Goal: Task Accomplishment & Management: Use online tool/utility

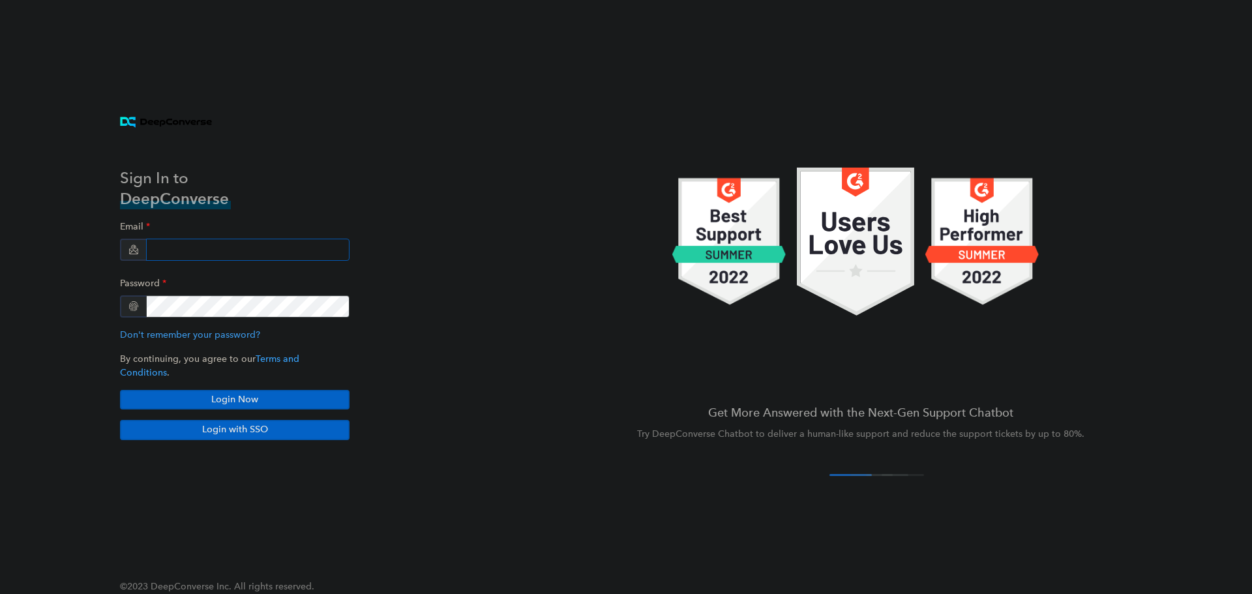
click at [212, 254] on input "email" at bounding box center [247, 250] width 203 height 22
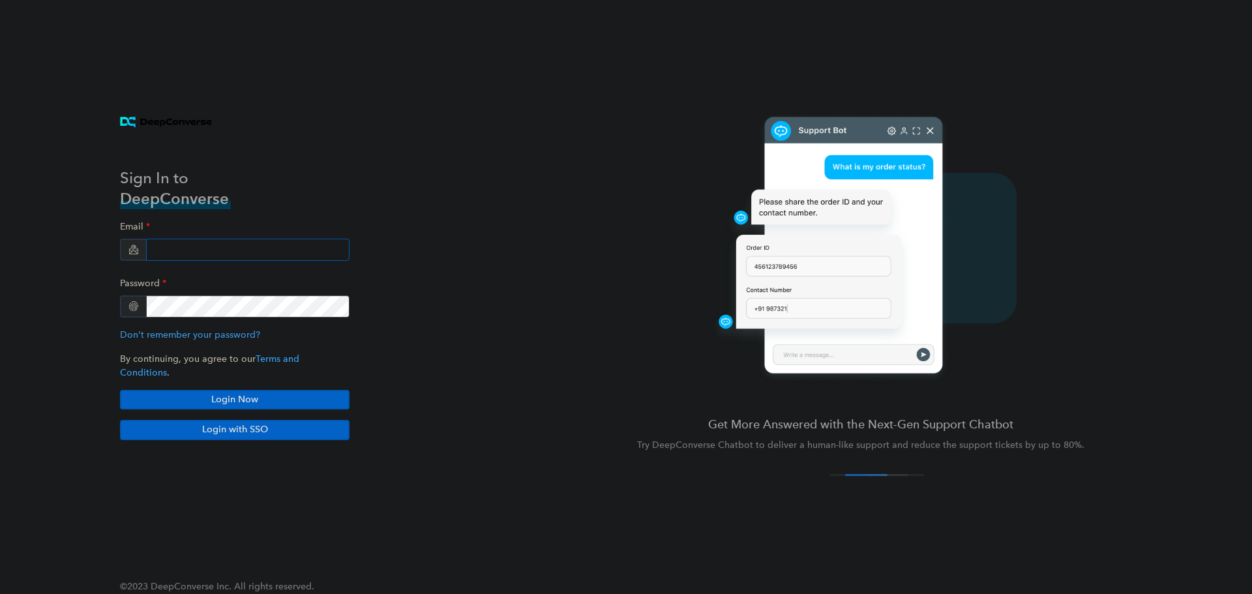
type input "[EMAIL_ADDRESS][DOMAIN_NAME]"
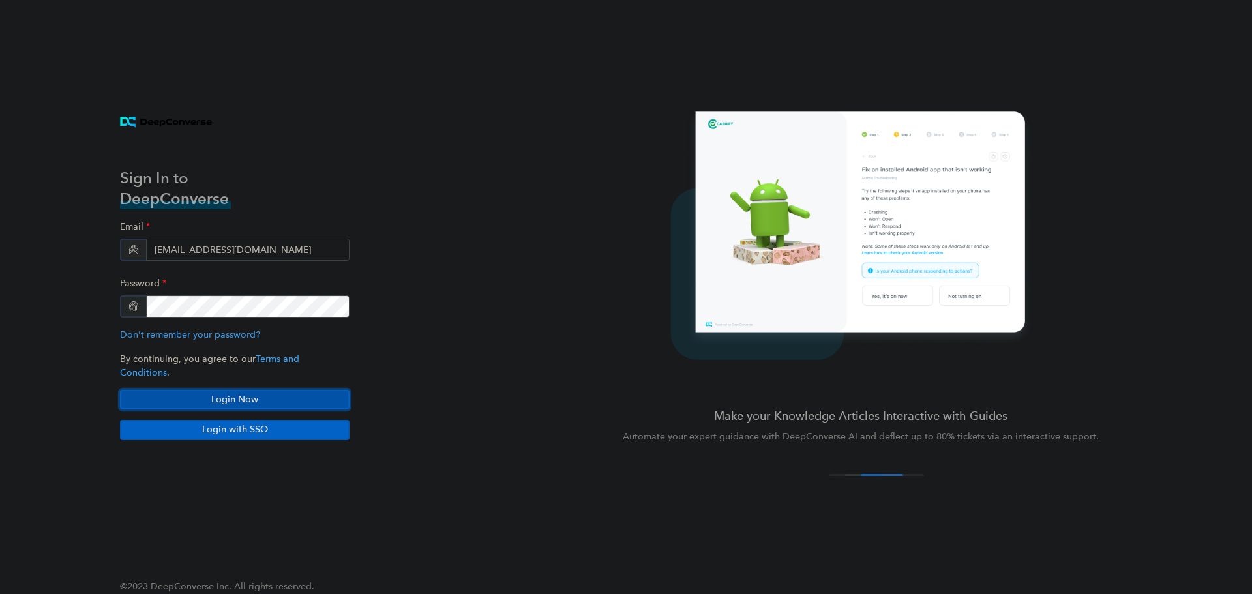
click at [226, 390] on button "Login Now" at bounding box center [234, 400] width 229 height 20
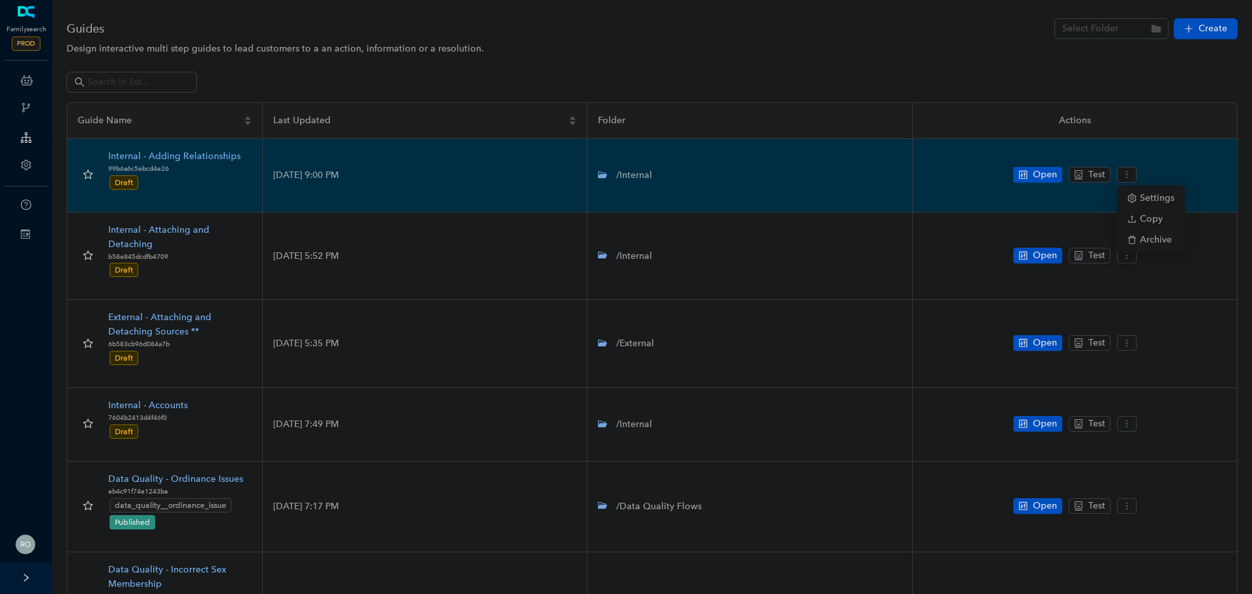
click at [1149, 222] on span "Copy" at bounding box center [1150, 219] width 47 height 14
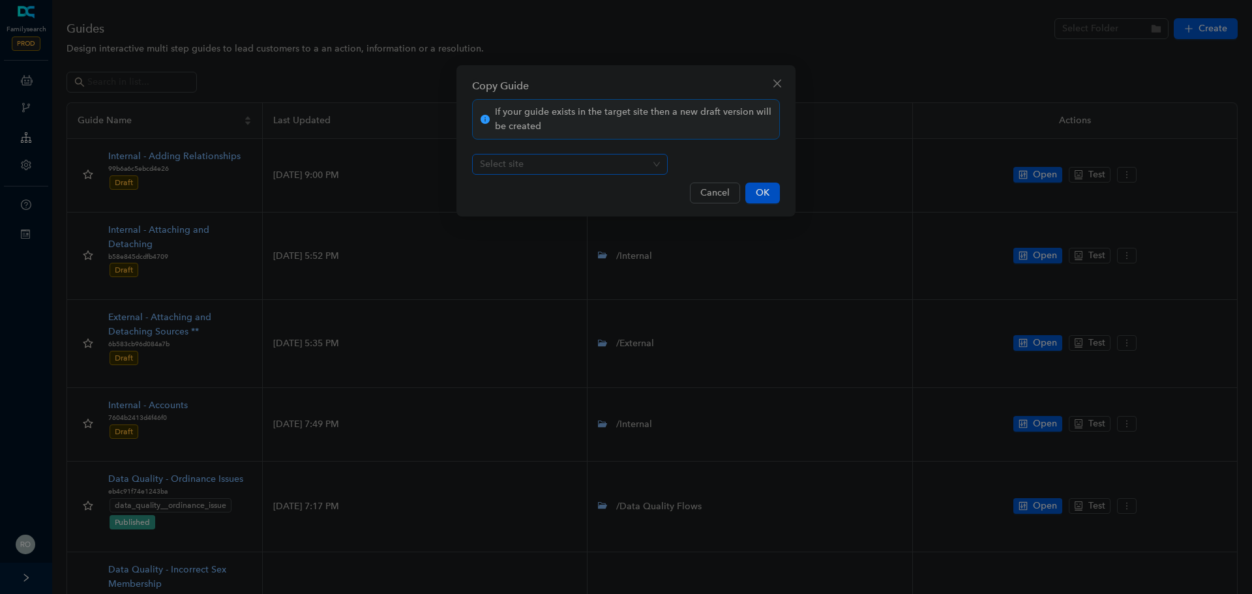
click at [588, 161] on input "search" at bounding box center [566, 165] width 172 height 20
click at [716, 197] on span "Cancel" at bounding box center [714, 193] width 29 height 14
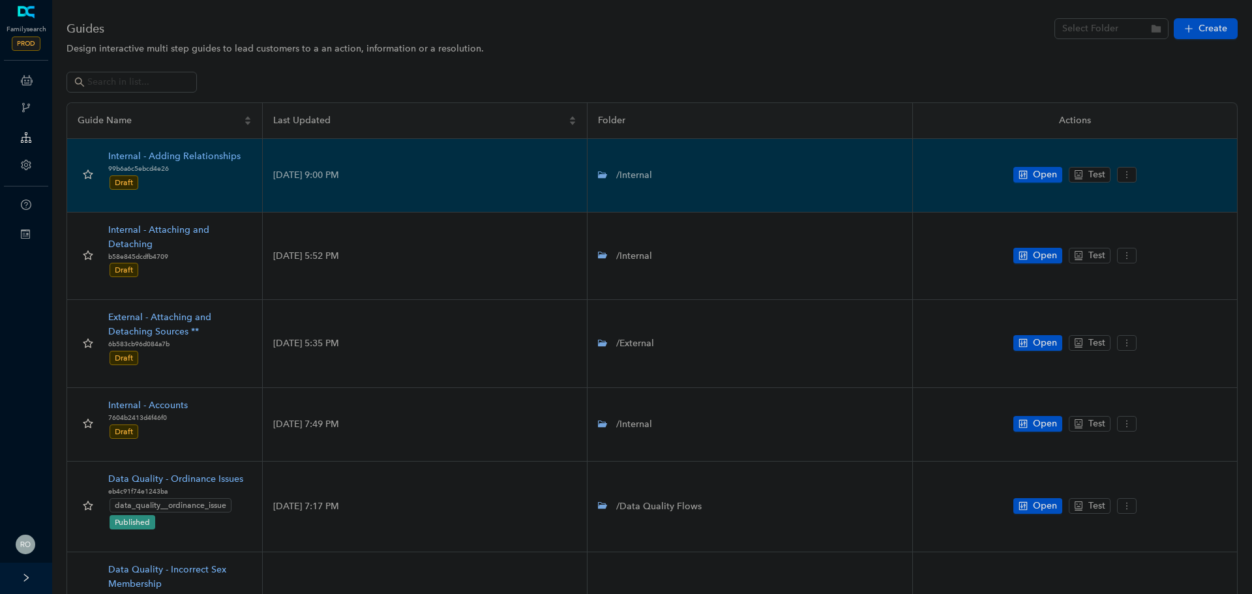
click at [168, 154] on div "Internal - Adding Relationships" at bounding box center [174, 156] width 132 height 14
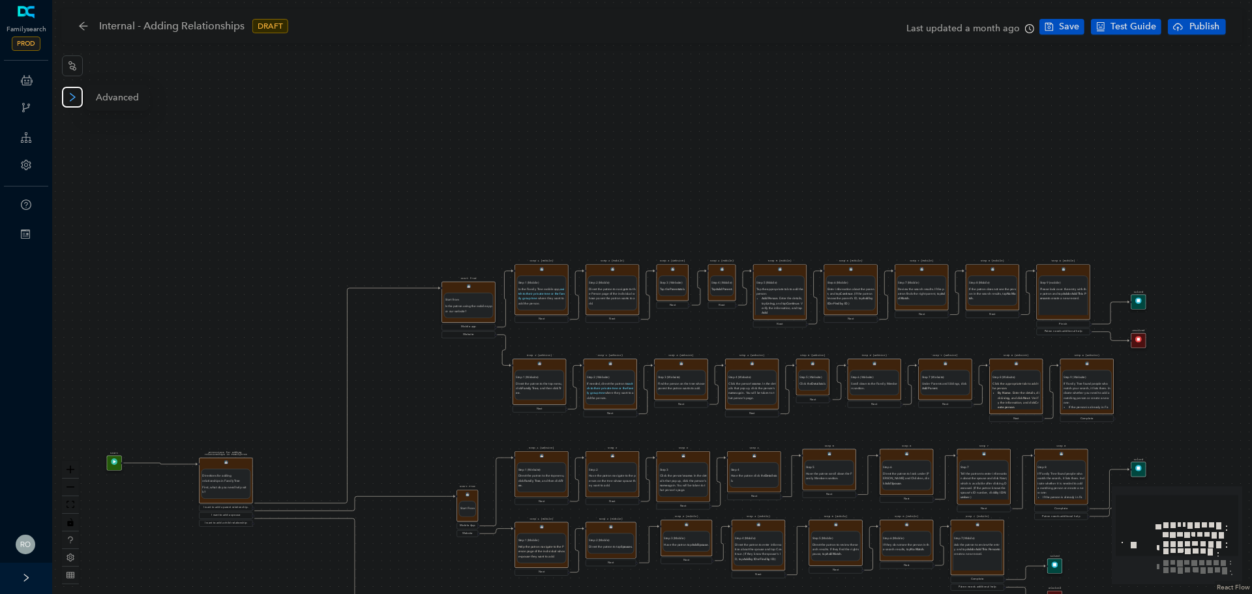
click at [75, 98] on icon "right" at bounding box center [72, 97] width 10 height 10
click at [72, 100] on icon "right" at bounding box center [72, 97] width 10 height 10
click at [75, 100] on icon "right" at bounding box center [72, 97] width 10 height 10
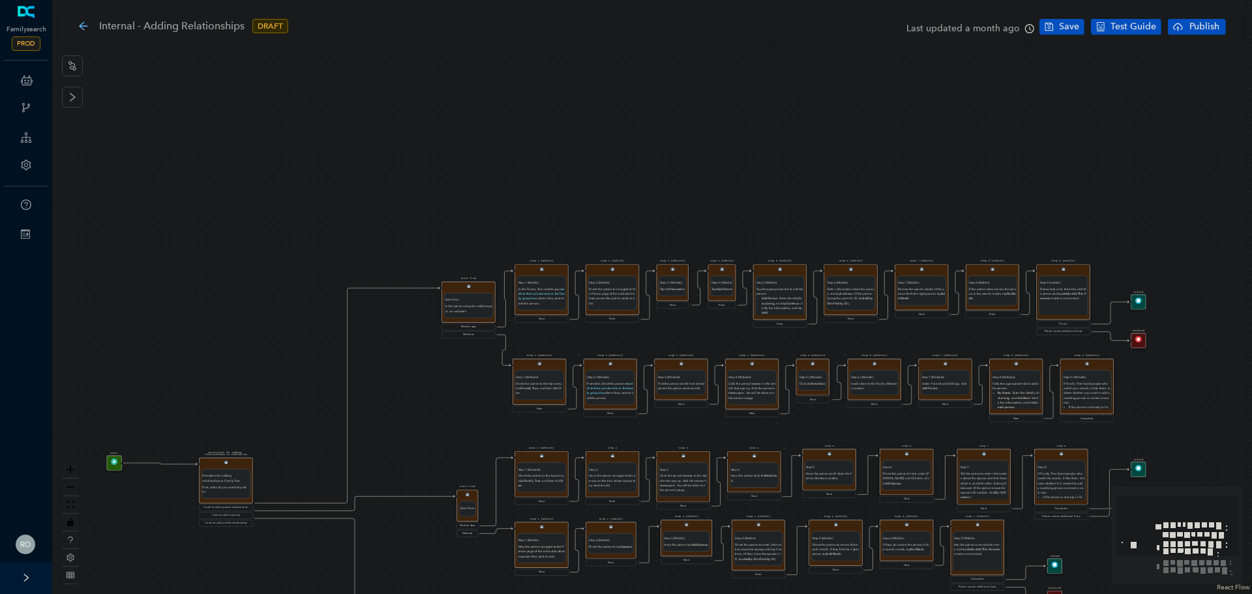
click at [83, 22] on icon "arrow-left" at bounding box center [83, 26] width 10 height 10
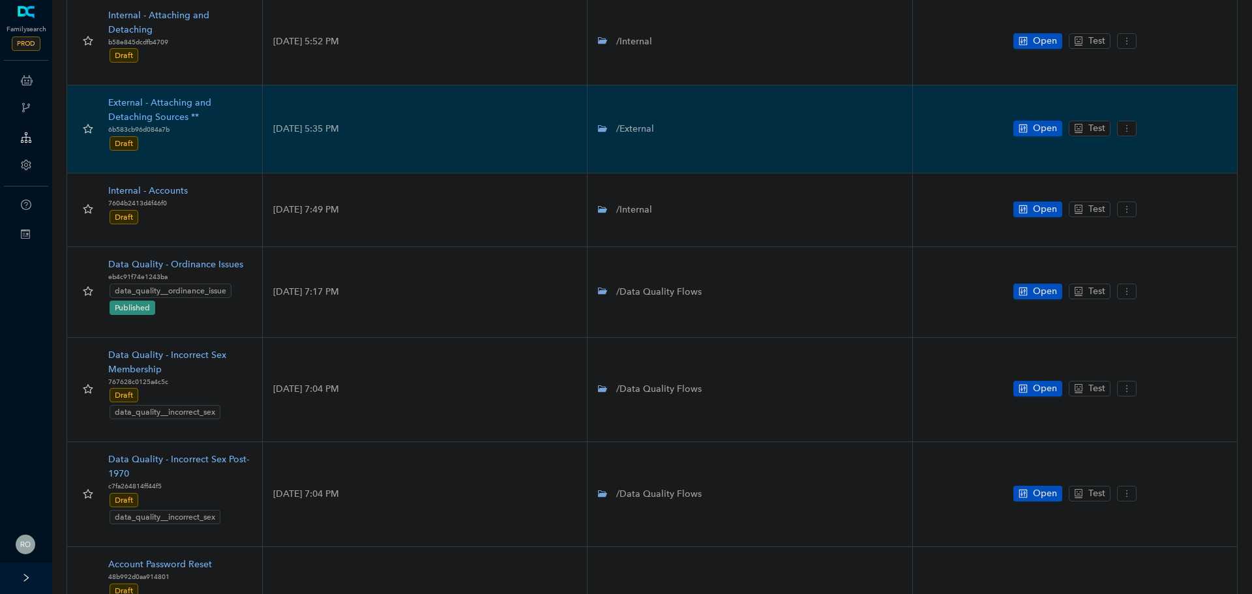
scroll to position [326, 0]
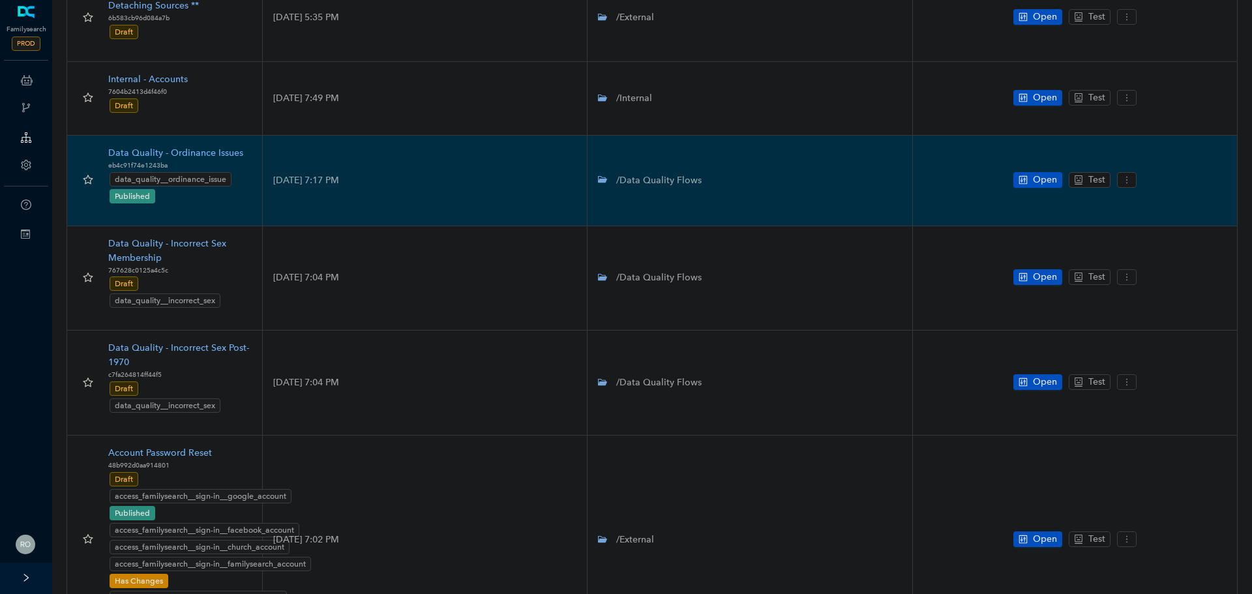
click at [130, 150] on div "Data Quality - Ordinance Issues" at bounding box center [179, 153] width 143 height 14
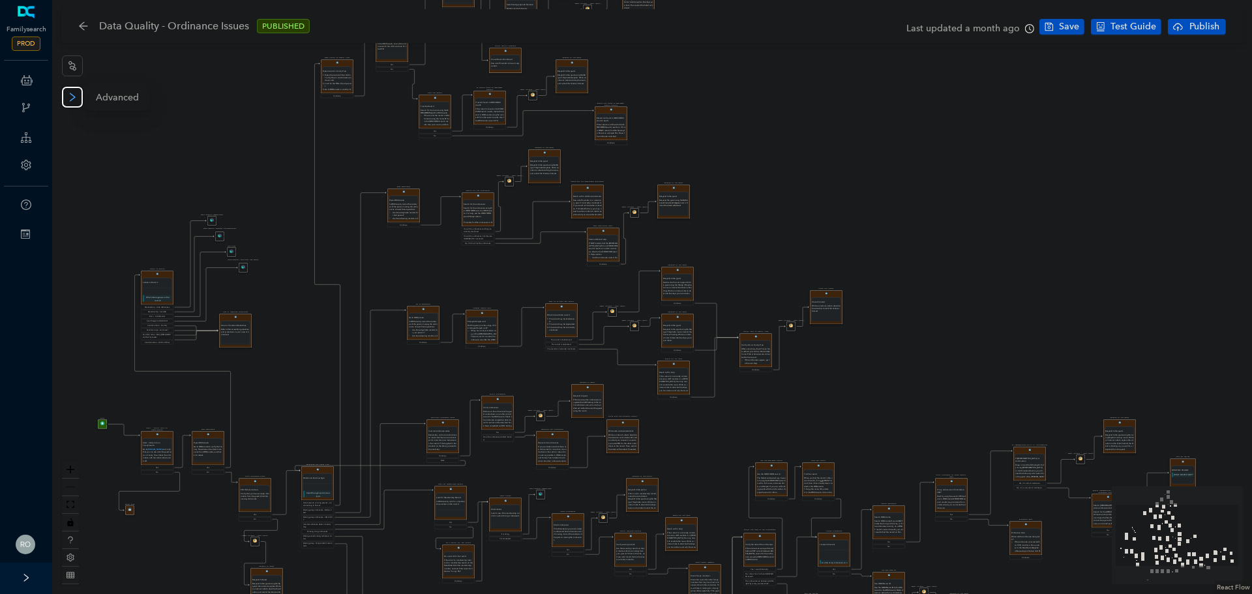
click at [66, 95] on button "button" at bounding box center [72, 97] width 21 height 21
click at [75, 95] on icon "right" at bounding box center [72, 97] width 10 height 10
click at [74, 95] on icon "right" at bounding box center [72, 97] width 10 height 10
click at [73, 59] on button "button" at bounding box center [72, 65] width 21 height 21
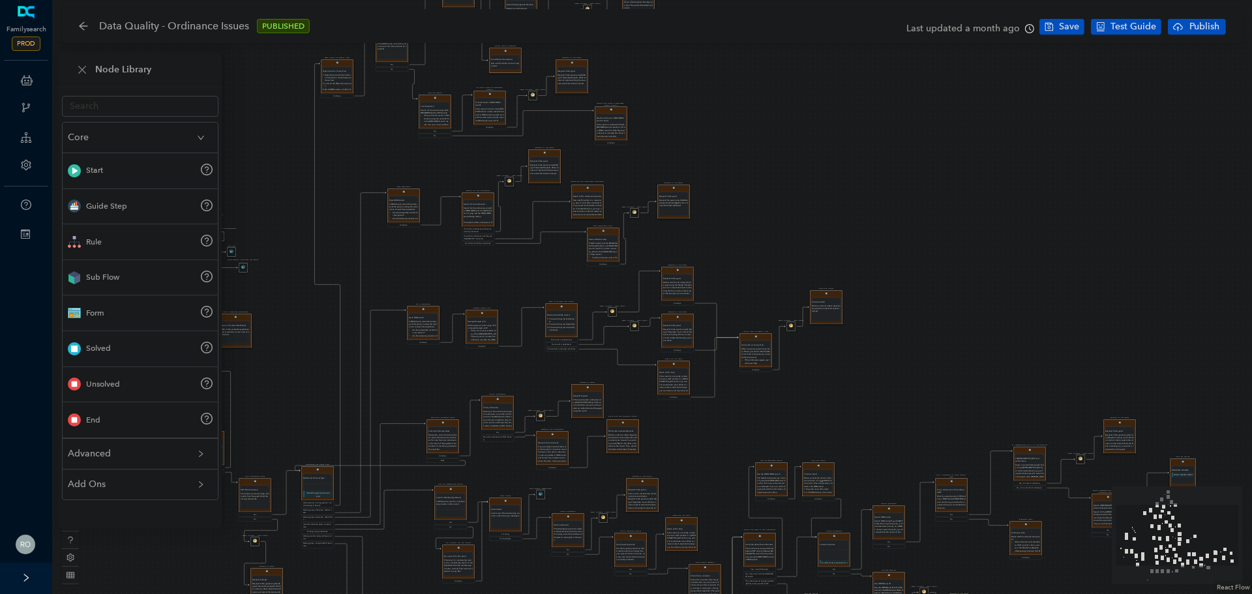
click at [108, 454] on span "Advanced" at bounding box center [132, 454] width 129 height 14
click at [119, 171] on span "Advanced" at bounding box center [132, 168] width 129 height 14
click at [109, 130] on div "Core" at bounding box center [140, 138] width 155 height 30
click at [106, 482] on span "Add Ons" at bounding box center [132, 484] width 129 height 14
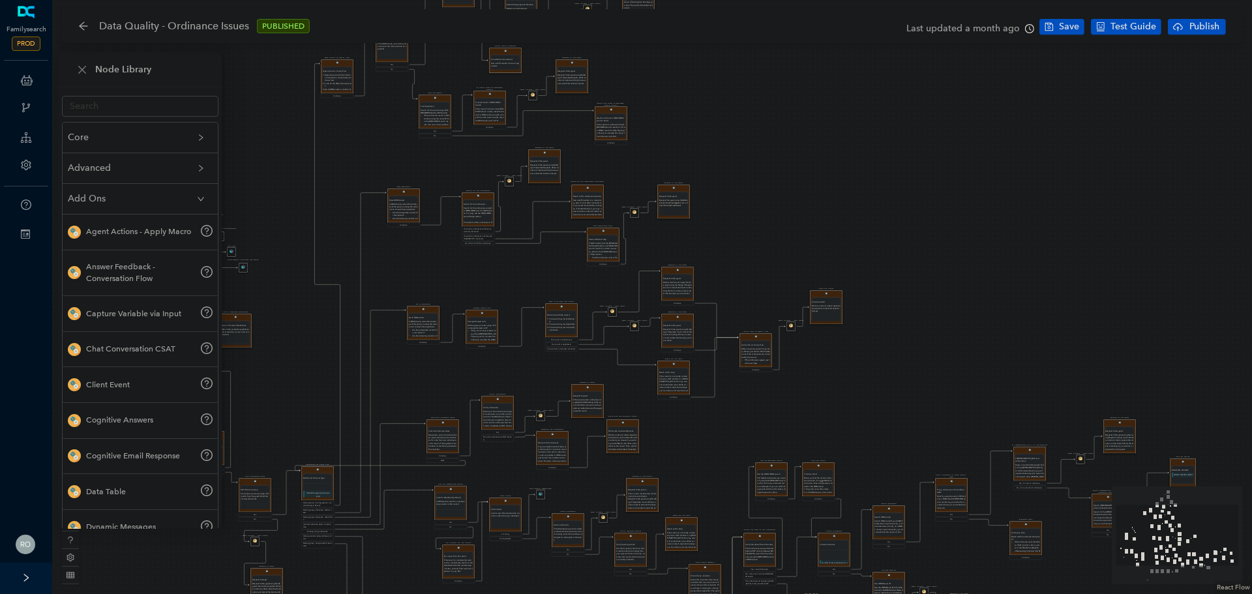
click at [100, 131] on span "Core" at bounding box center [132, 137] width 129 height 14
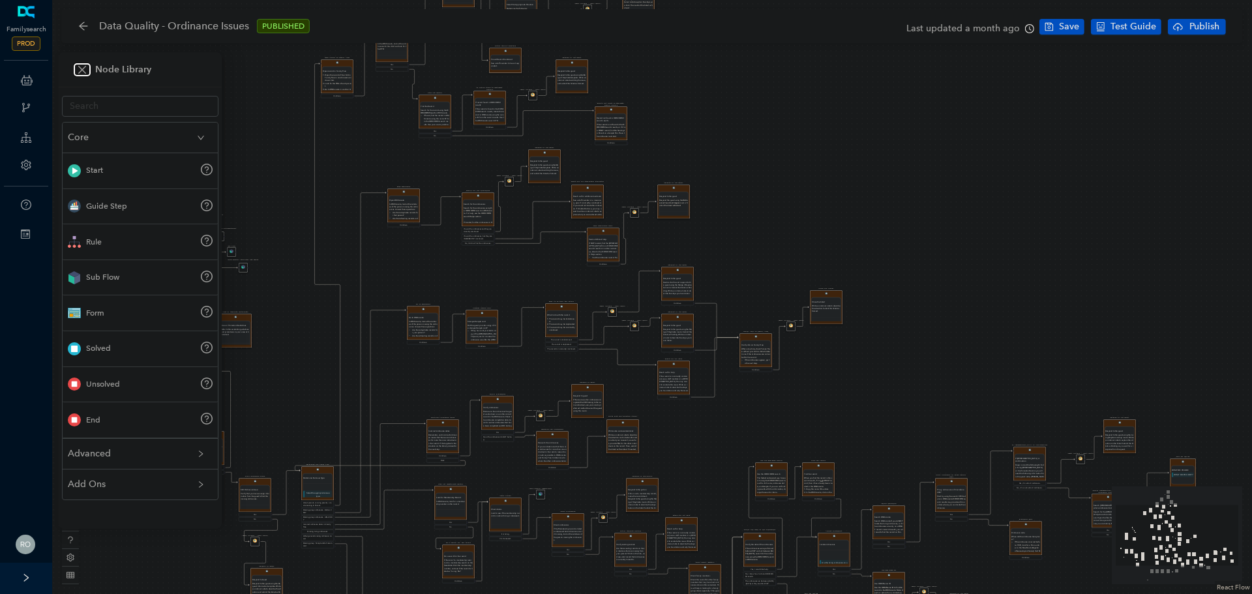
click at [84, 72] on icon "close" at bounding box center [82, 69] width 8 height 8
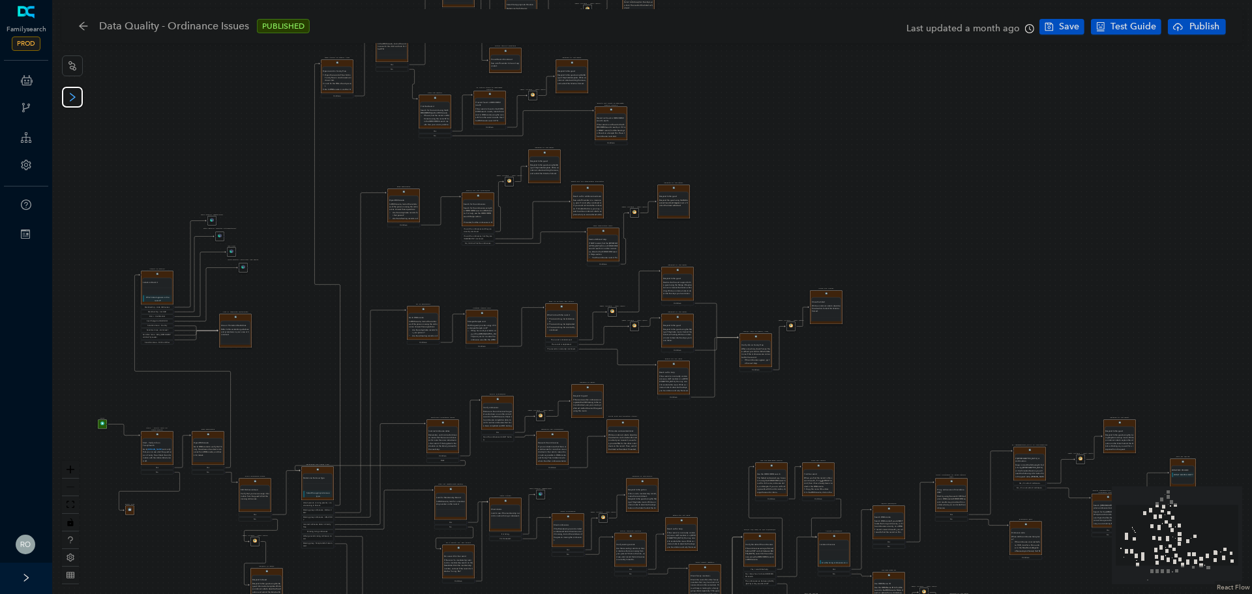
click at [74, 102] on icon "right" at bounding box center [72, 97] width 10 height 10
click at [72, 93] on button "button" at bounding box center [72, 97] width 21 height 21
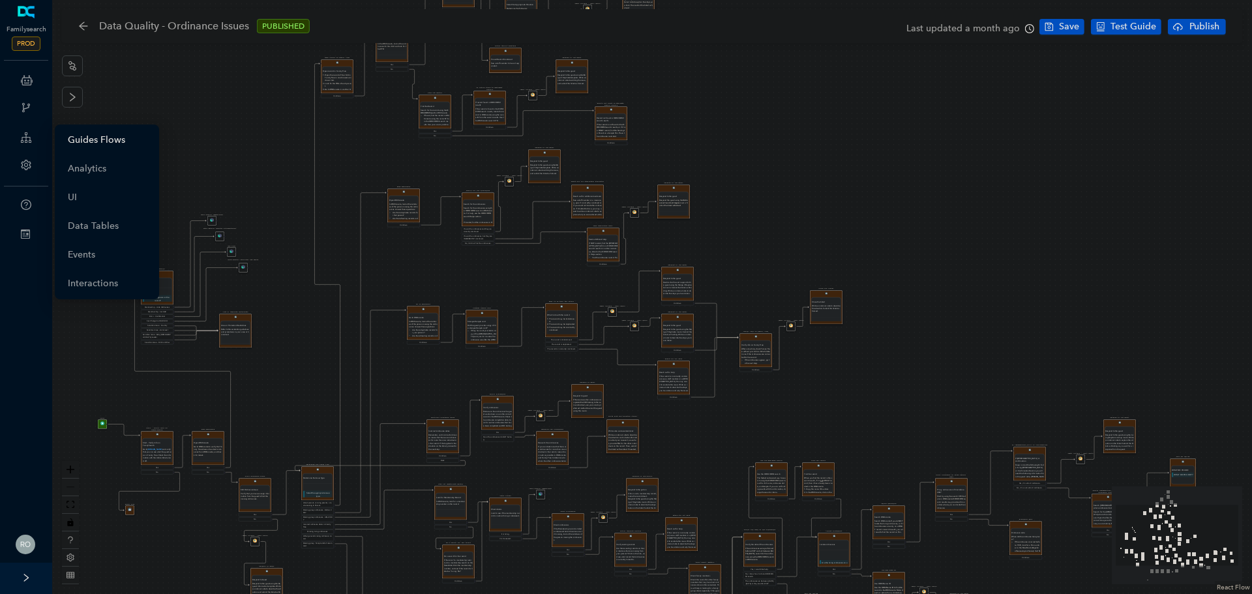
click at [77, 141] on link "Guides Flows" at bounding box center [96, 140] width 57 height 26
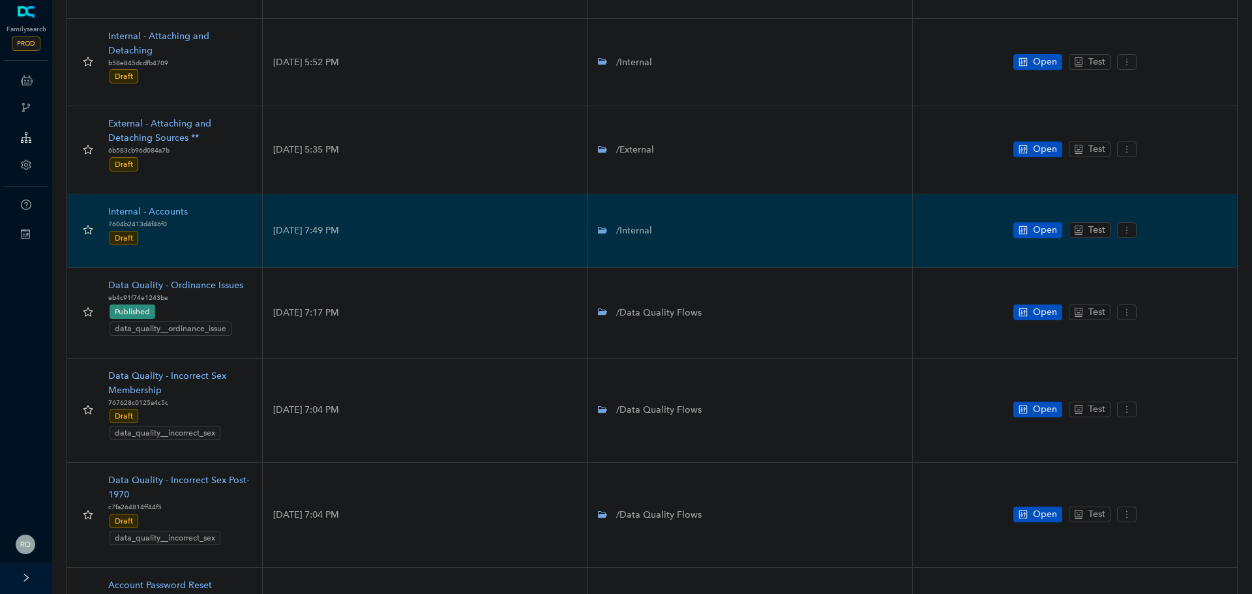
scroll to position [261, 0]
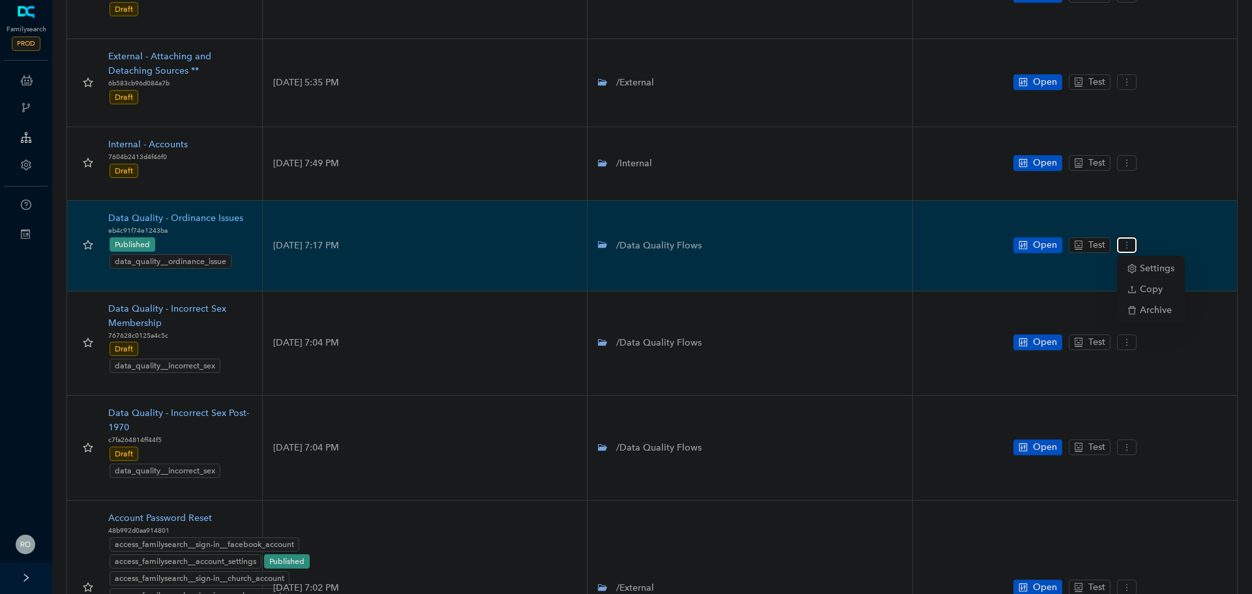
click at [1131, 246] on button "button" at bounding box center [1127, 245] width 20 height 16
click at [1164, 266] on span "Settings" at bounding box center [1150, 268] width 47 height 14
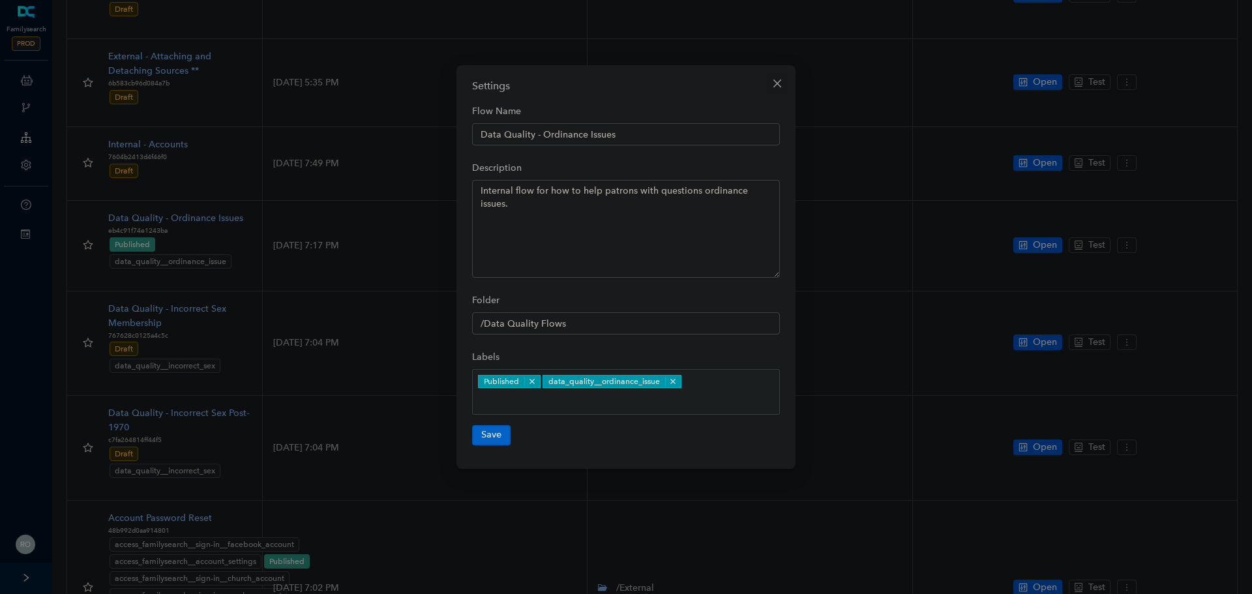
click at [776, 85] on icon "close" at bounding box center [777, 83] width 10 height 10
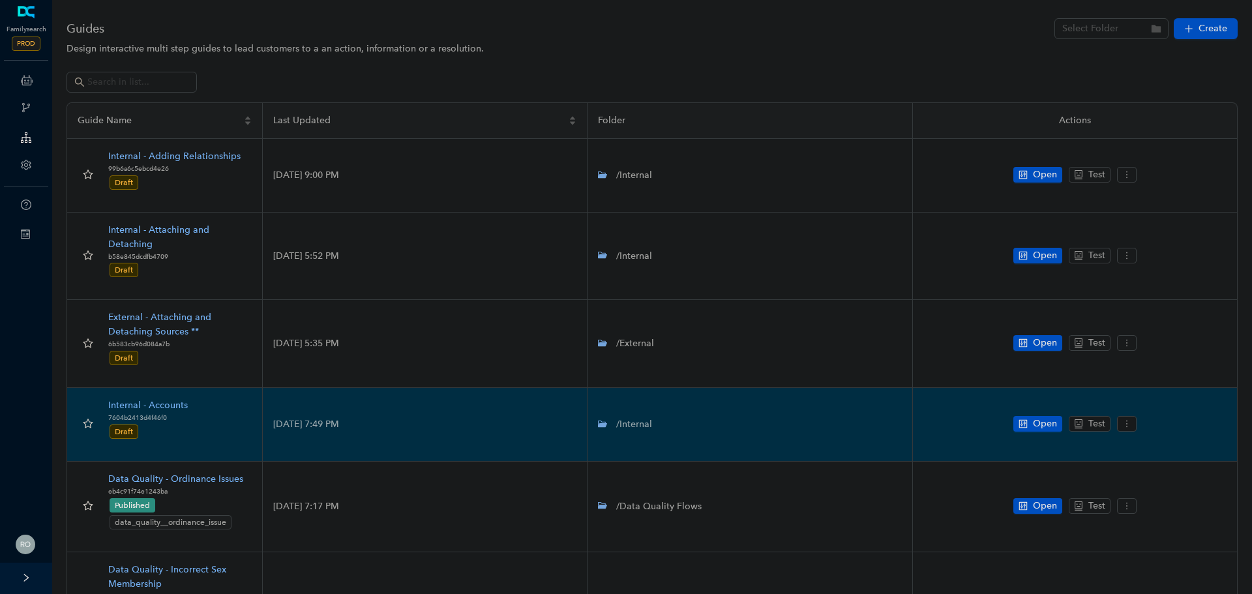
scroll to position [0, 0]
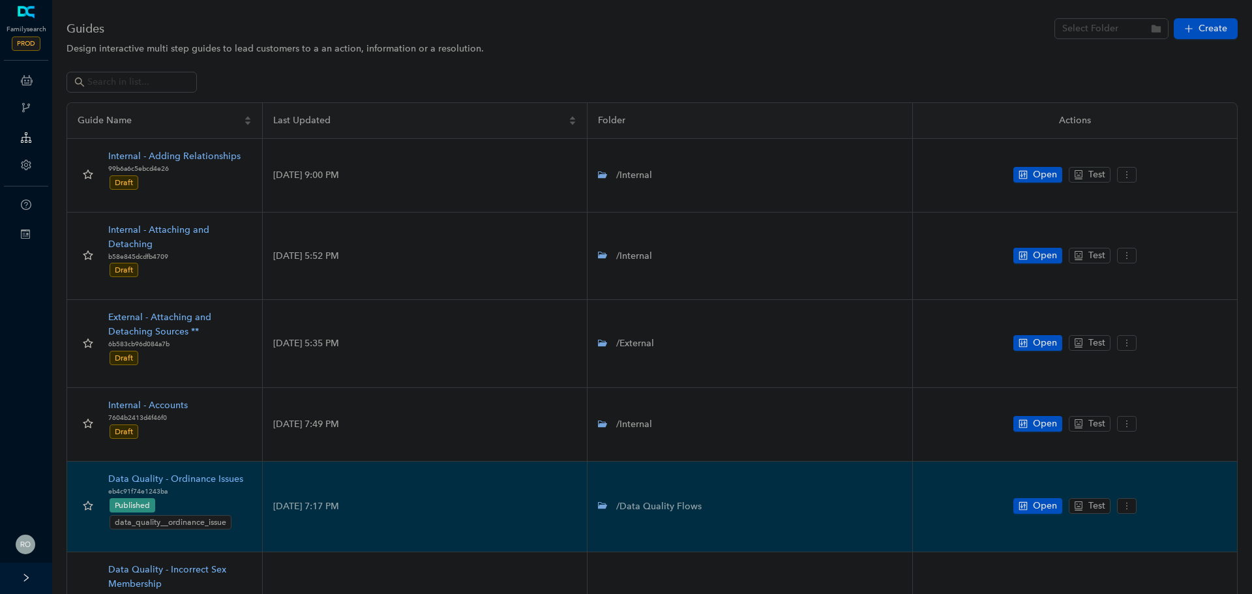
click at [168, 474] on div "Data Quality - Ordinance Issues" at bounding box center [179, 479] width 143 height 14
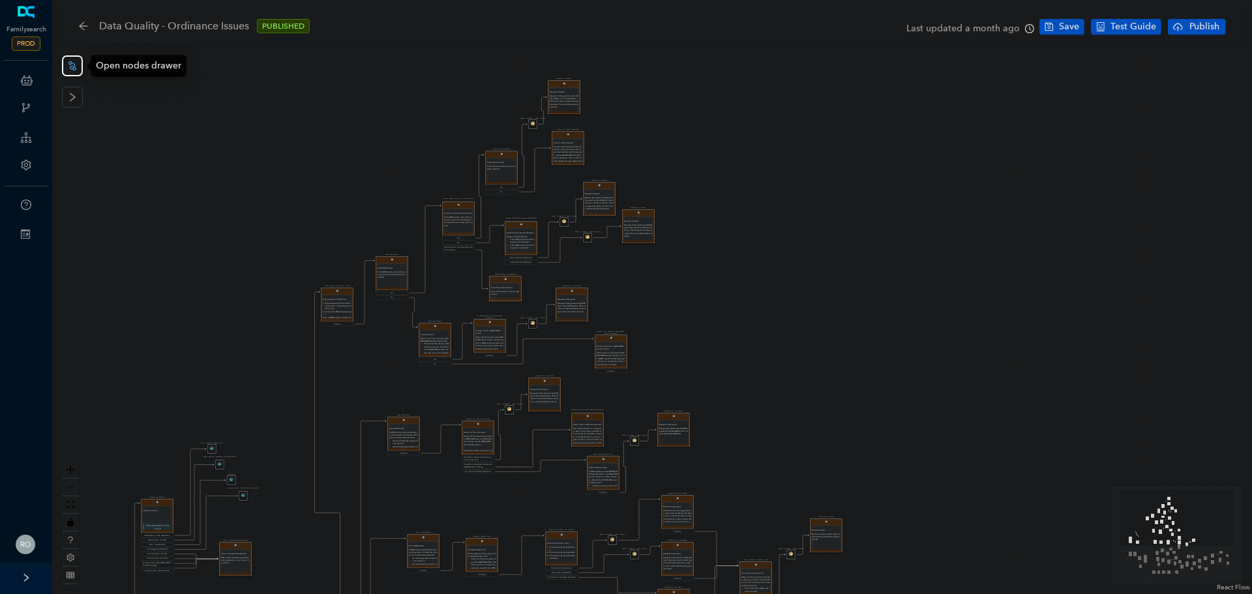
click at [71, 66] on icon "node-index" at bounding box center [72, 66] width 10 height 10
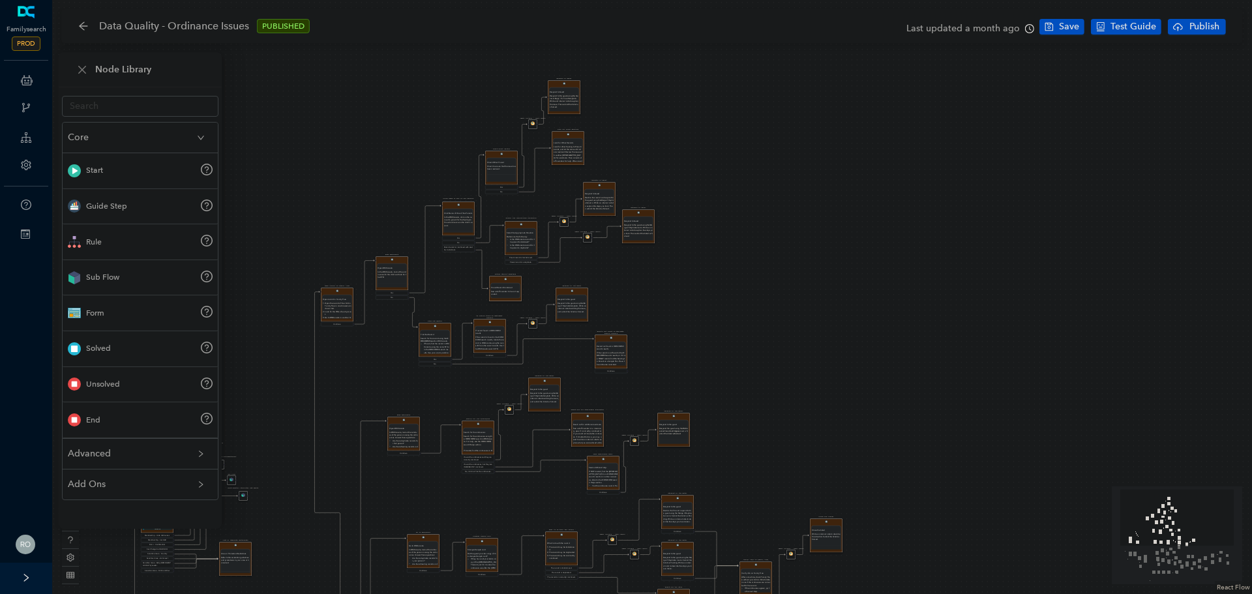
click at [570, 100] on span "Respond to the guest using the General Reply: It's Fixed template. Write and in…" at bounding box center [564, 102] width 29 height 14
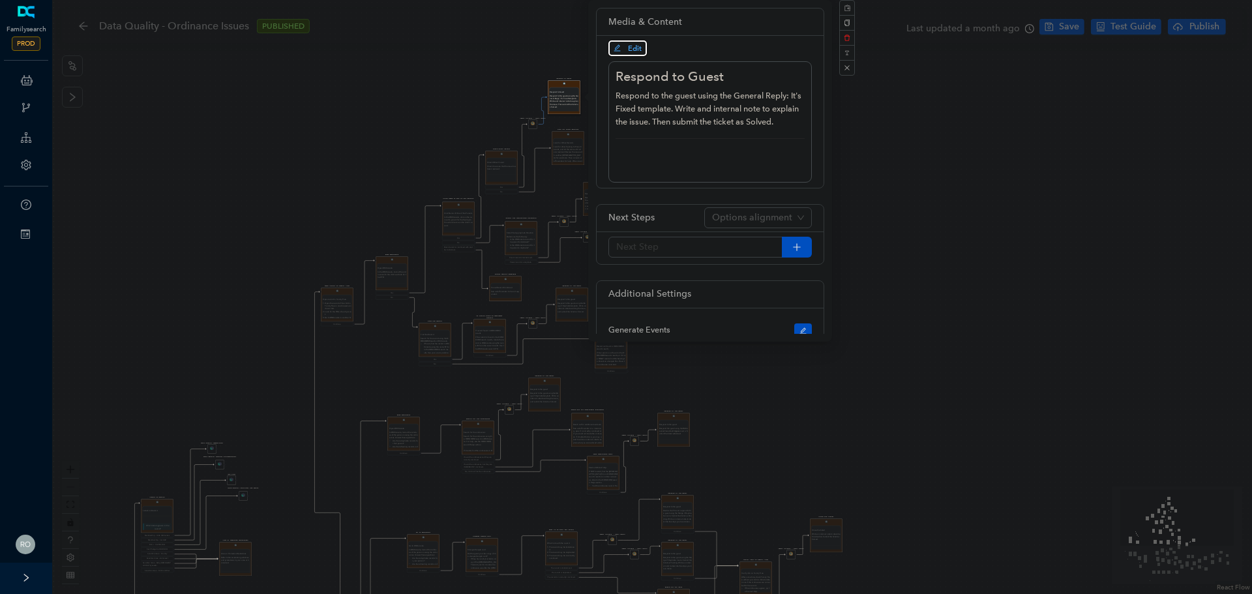
click at [638, 47] on span "Edit" at bounding box center [635, 48] width 14 height 9
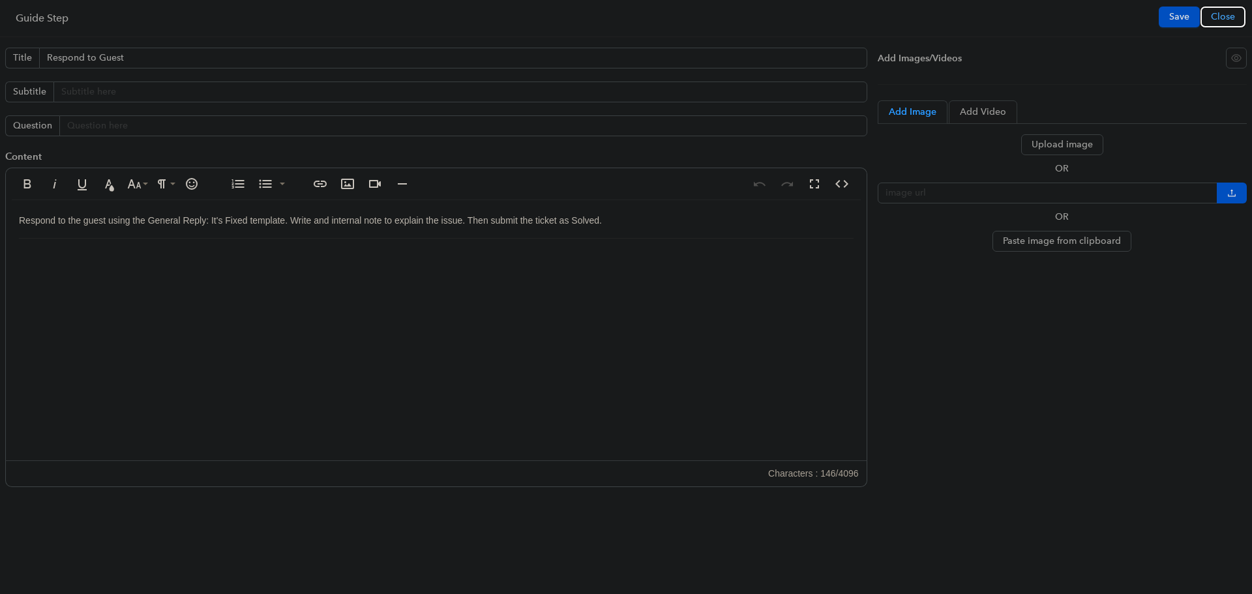
click at [1222, 18] on span "Close" at bounding box center [1223, 17] width 24 height 14
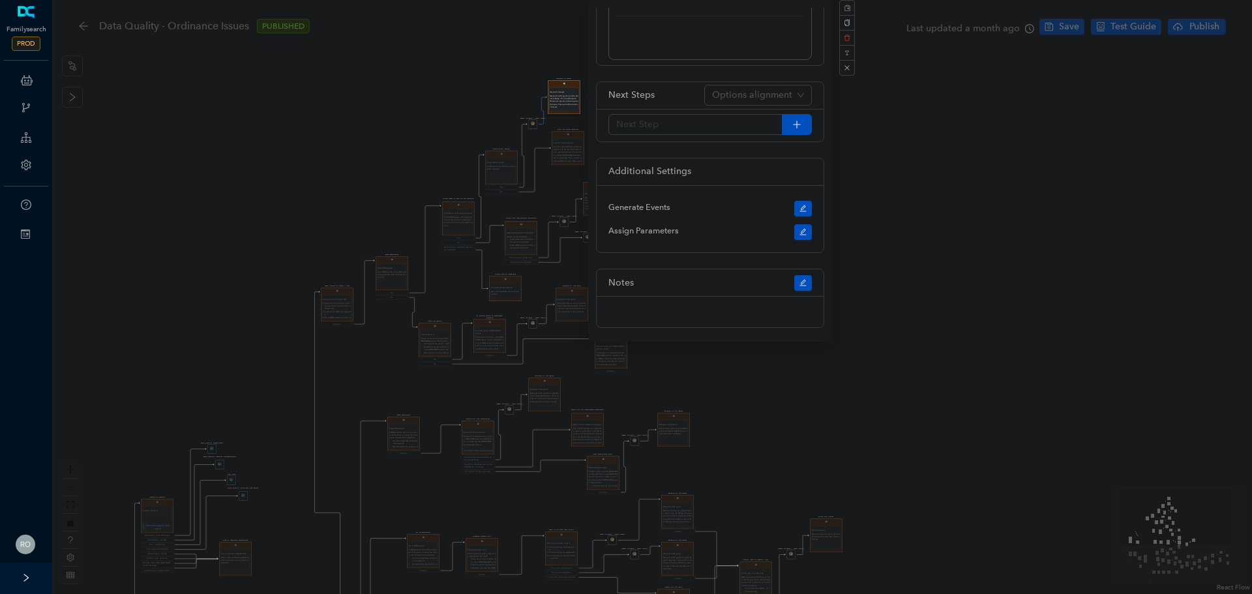
scroll to position [132, 0]
click at [348, 188] on div "Find the record Find the record When you find the record in the search results,…" at bounding box center [652, 297] width 1200 height 594
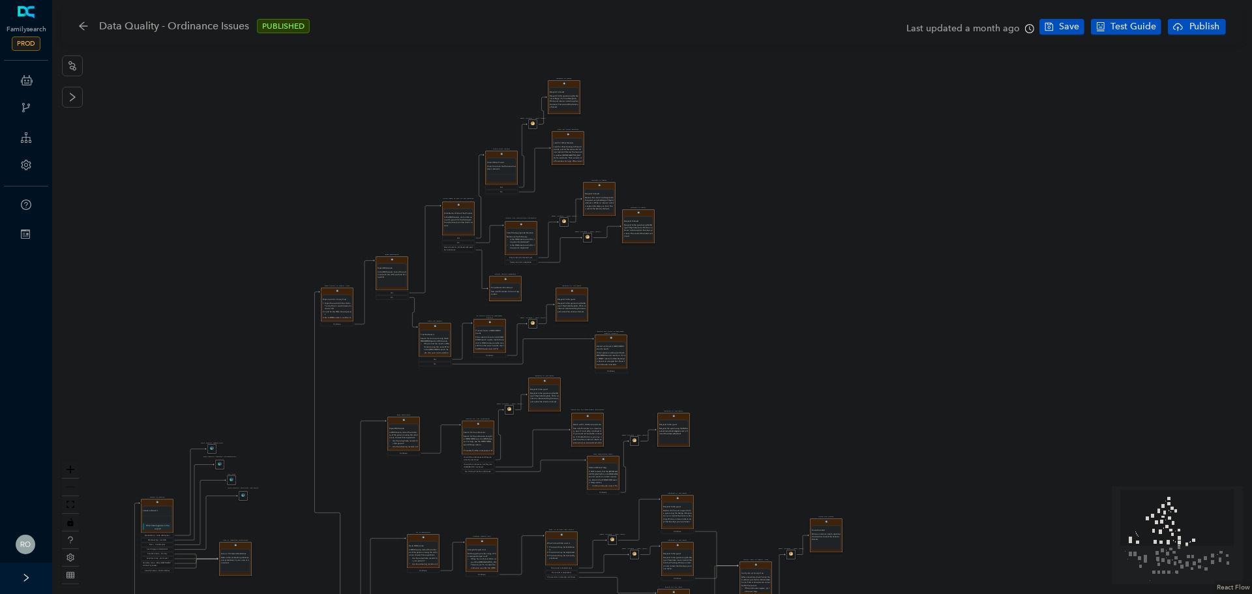
scroll to position [0, 0]
